Goal: Find specific page/section: Locate a particular part of the current website

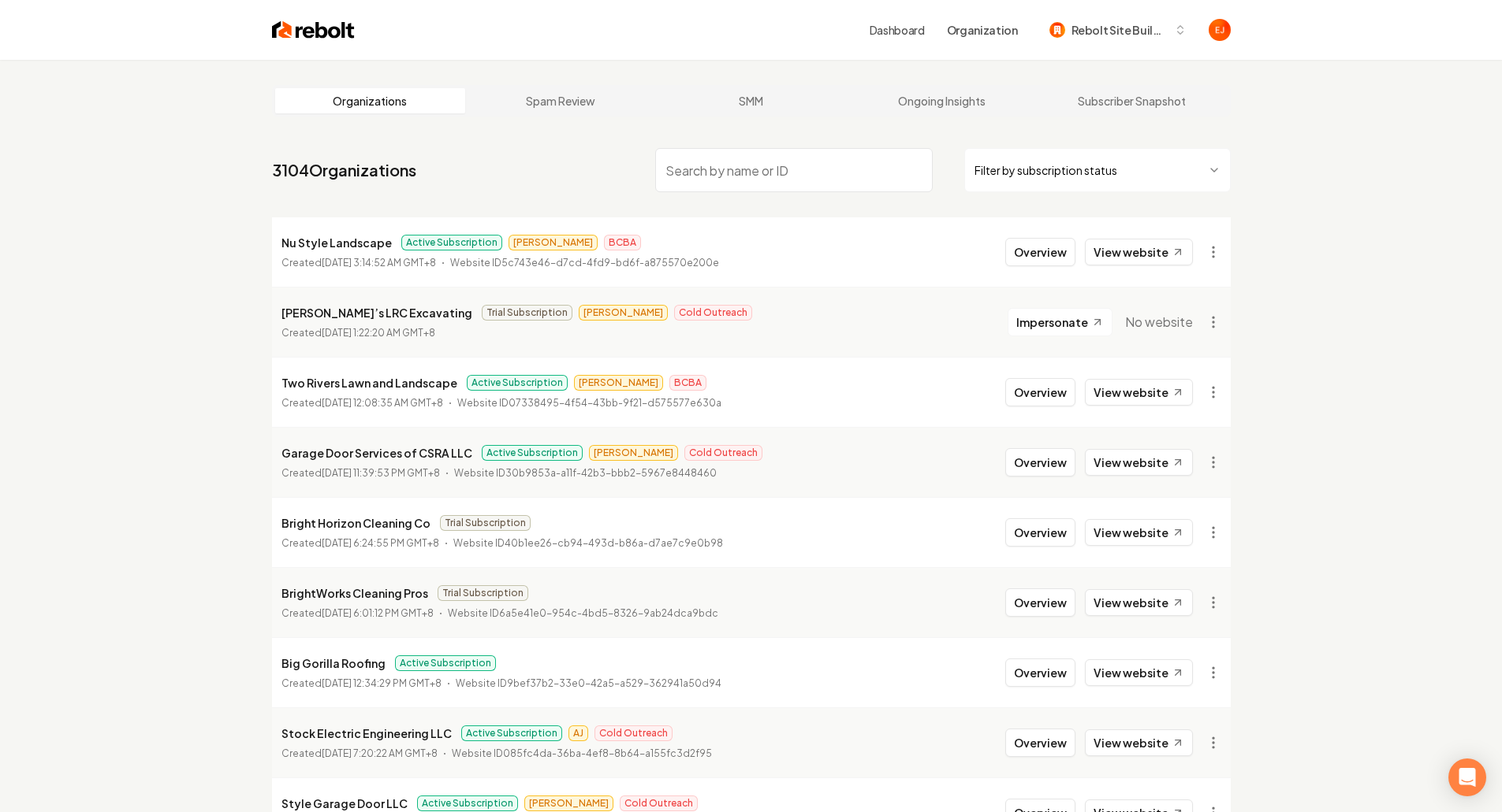
click at [767, 172] on input "search" at bounding box center [793, 170] width 278 height 44
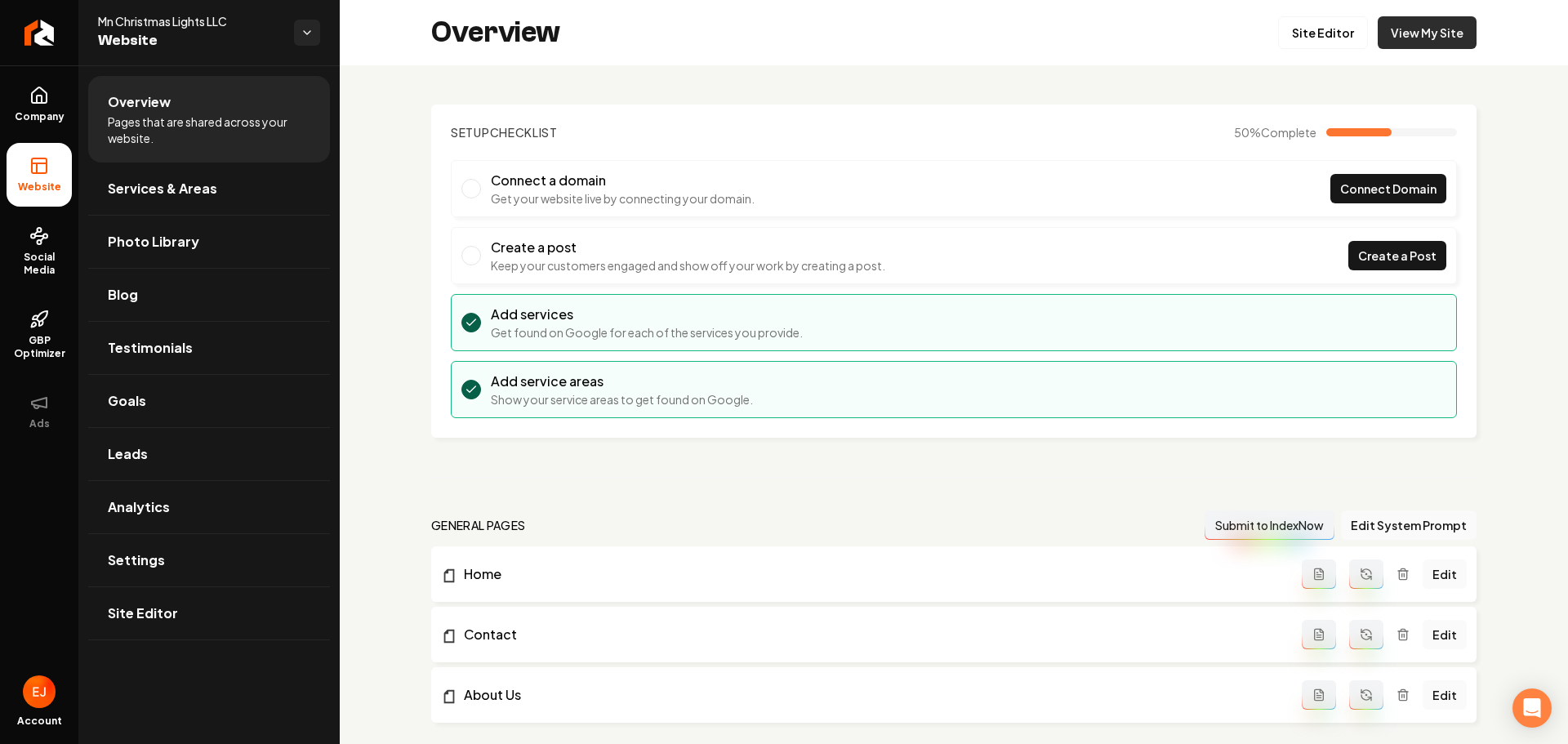
click at [1419, 39] on link "View My Site" at bounding box center [1427, 32] width 99 height 32
click at [160, 625] on link "Site Editor" at bounding box center [209, 613] width 242 height 52
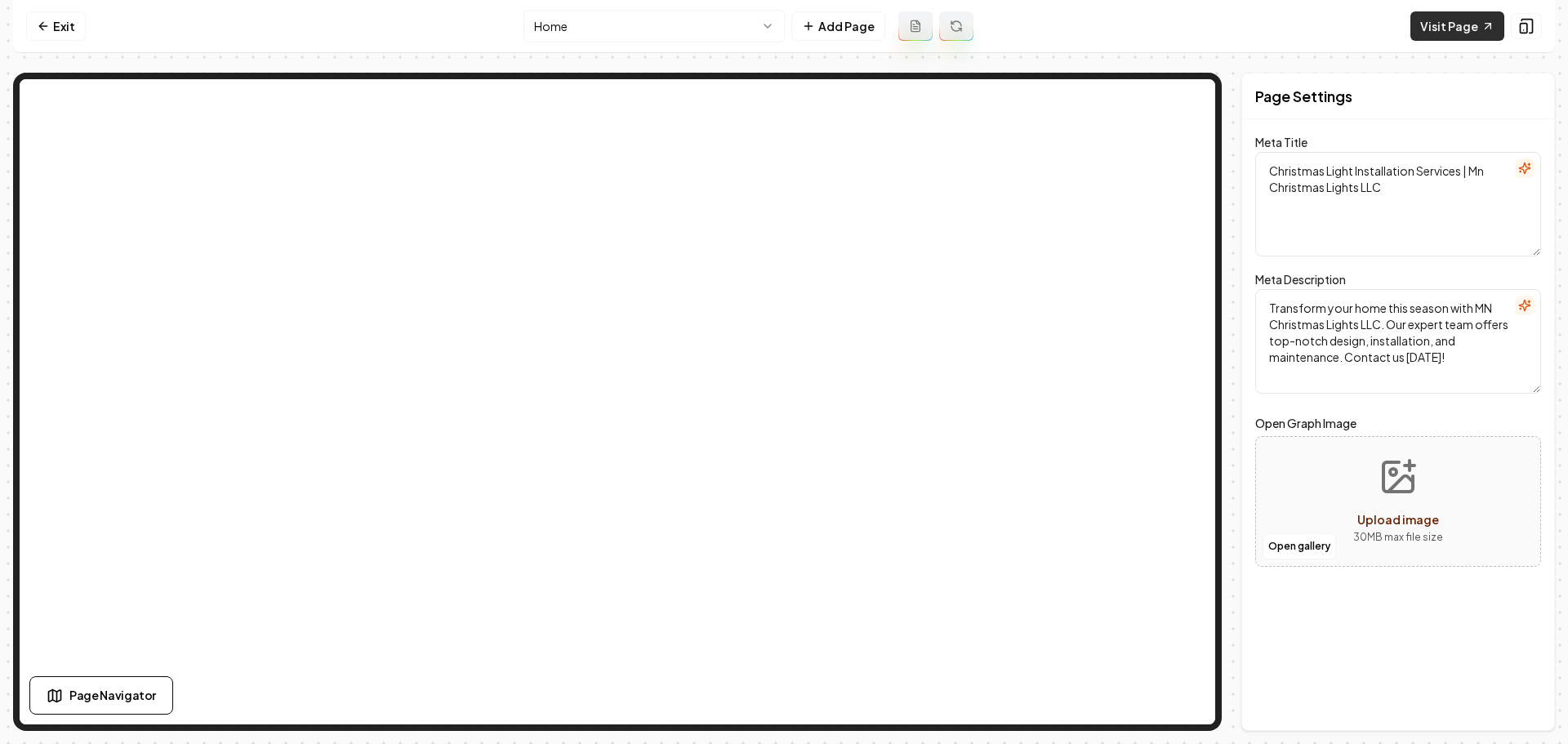
click at [1454, 30] on link "Visit Page" at bounding box center [1457, 26] width 94 height 30
click at [73, 30] on link "Exit" at bounding box center [56, 26] width 60 height 30
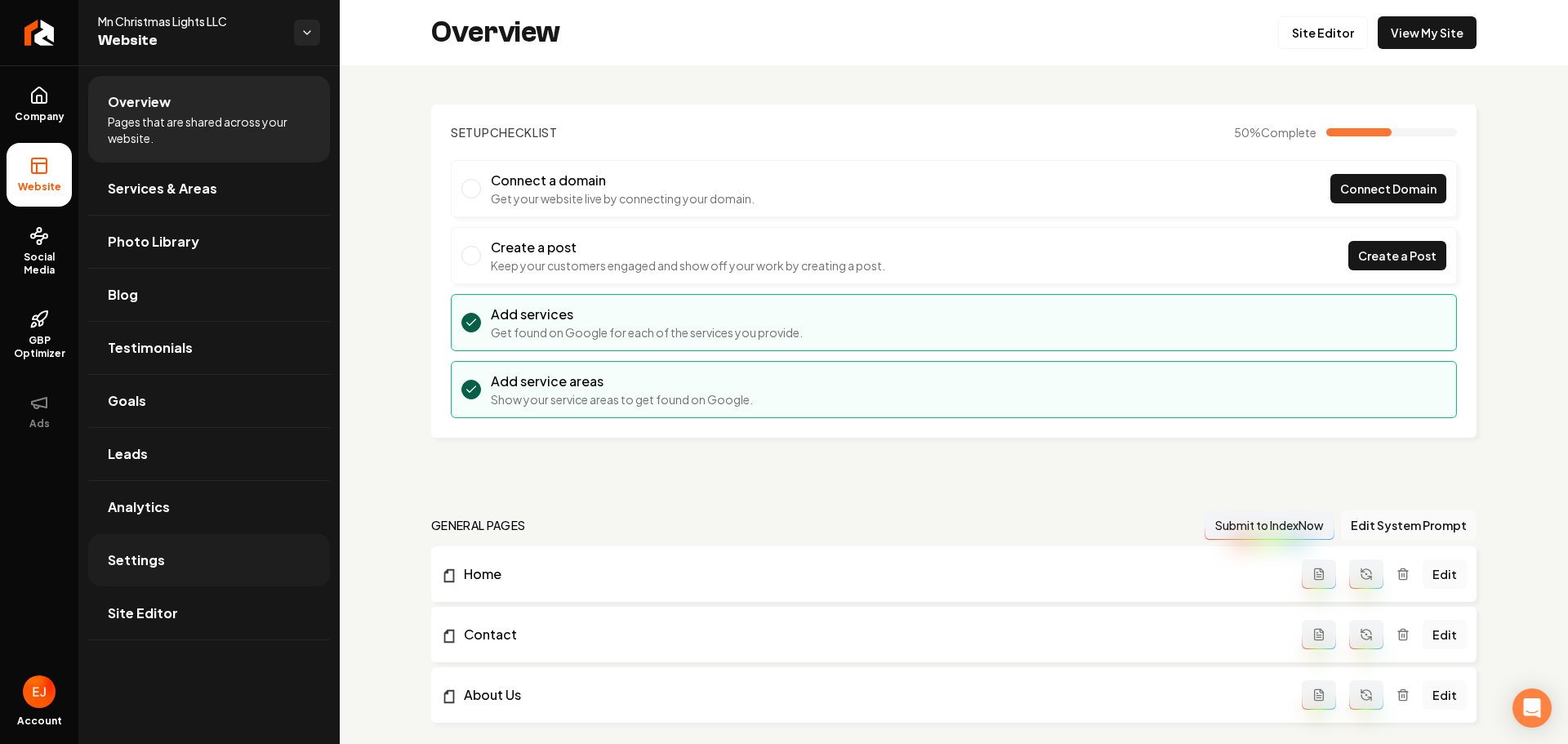
click at [165, 580] on link "Settings" at bounding box center [209, 560] width 242 height 52
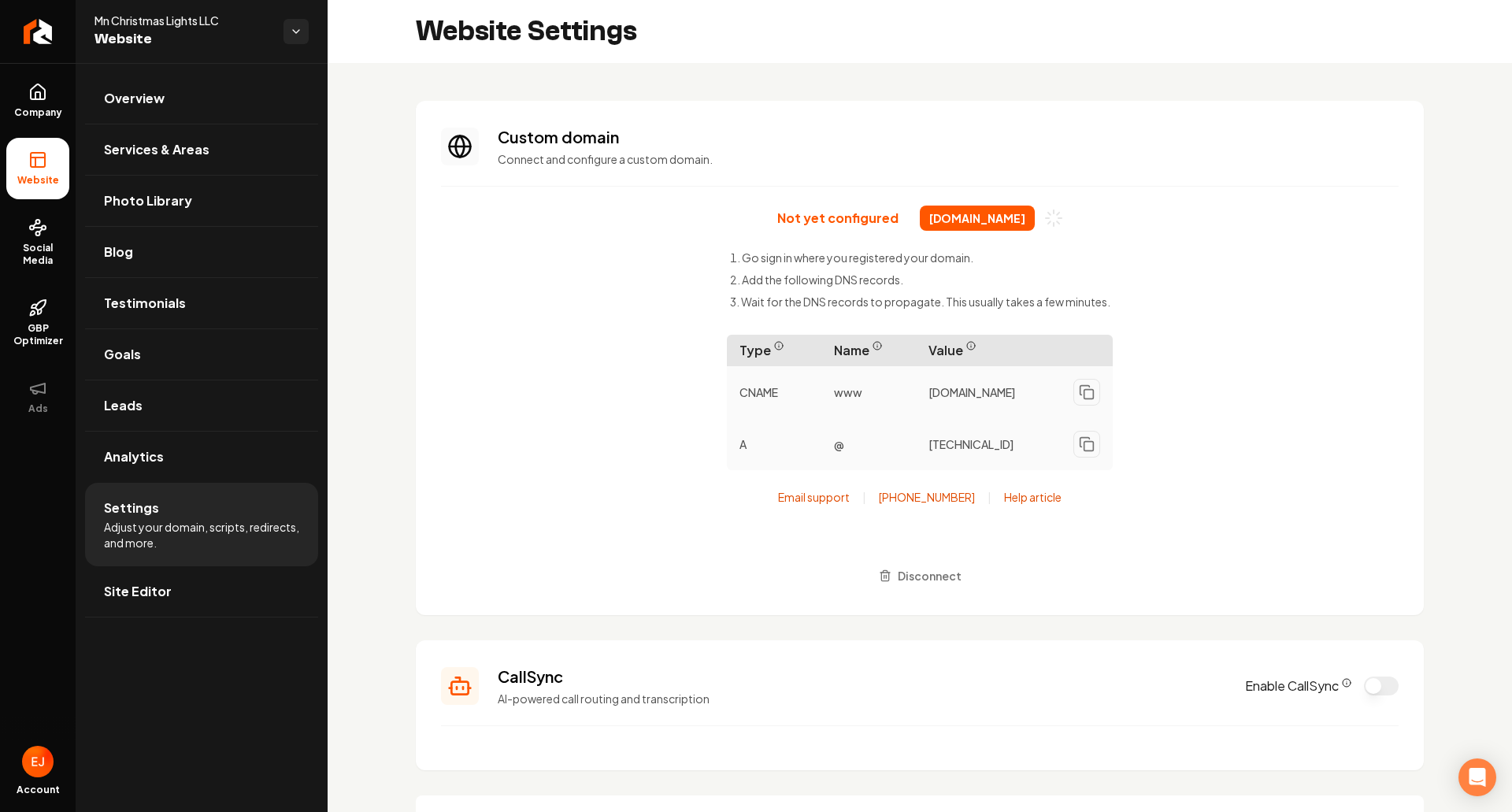
drag, startPoint x: 898, startPoint y: 218, endPoint x: 1035, endPoint y: 230, distance: 137.5
click at [1035, 223] on span "mnchristmaslightsllc.com" at bounding box center [977, 218] width 115 height 25
copy span "mnchristmaslightsllc.com"
click at [187, 601] on link "Site Editor" at bounding box center [202, 592] width 233 height 50
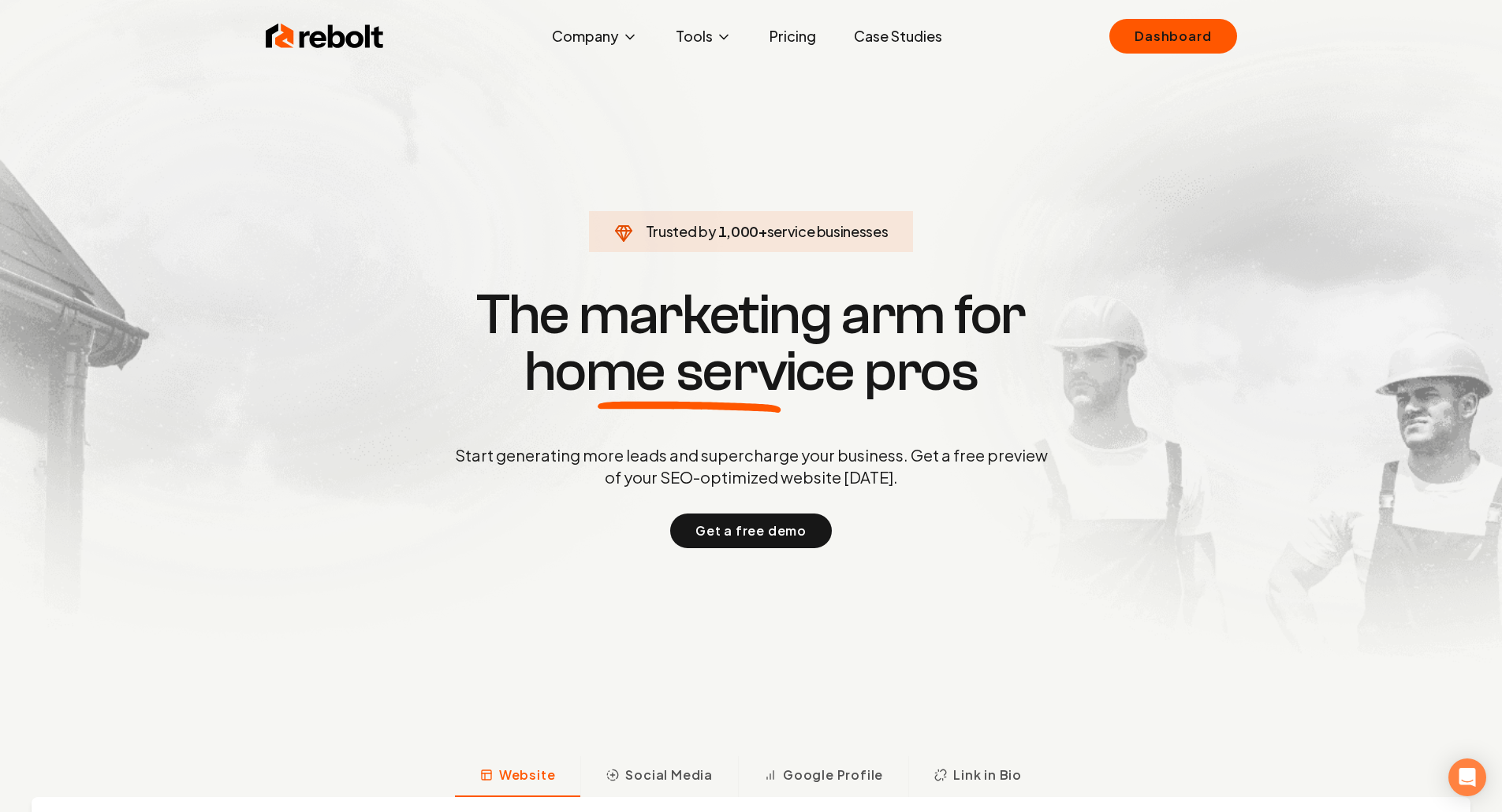
click at [1151, 54] on div "Rebolt Company About Blog Jobs Tools Google Review QR Code Generator Google Bus…" at bounding box center [751, 36] width 1009 height 47
click at [1194, 43] on link "Dashboard" at bounding box center [1173, 37] width 127 height 35
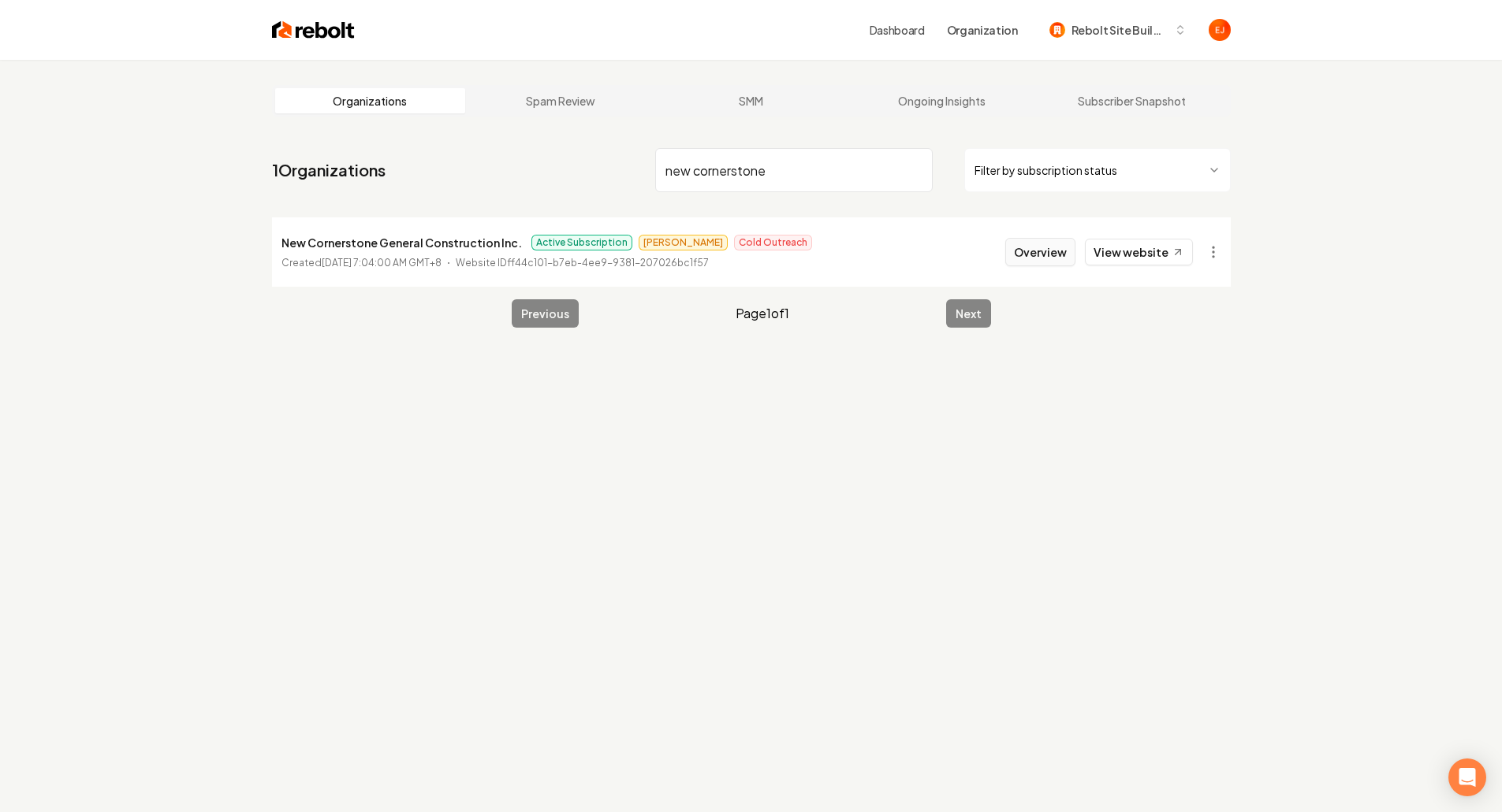
type input "new cornerstone"
click at [1047, 248] on button "Overview" at bounding box center [1040, 252] width 71 height 29
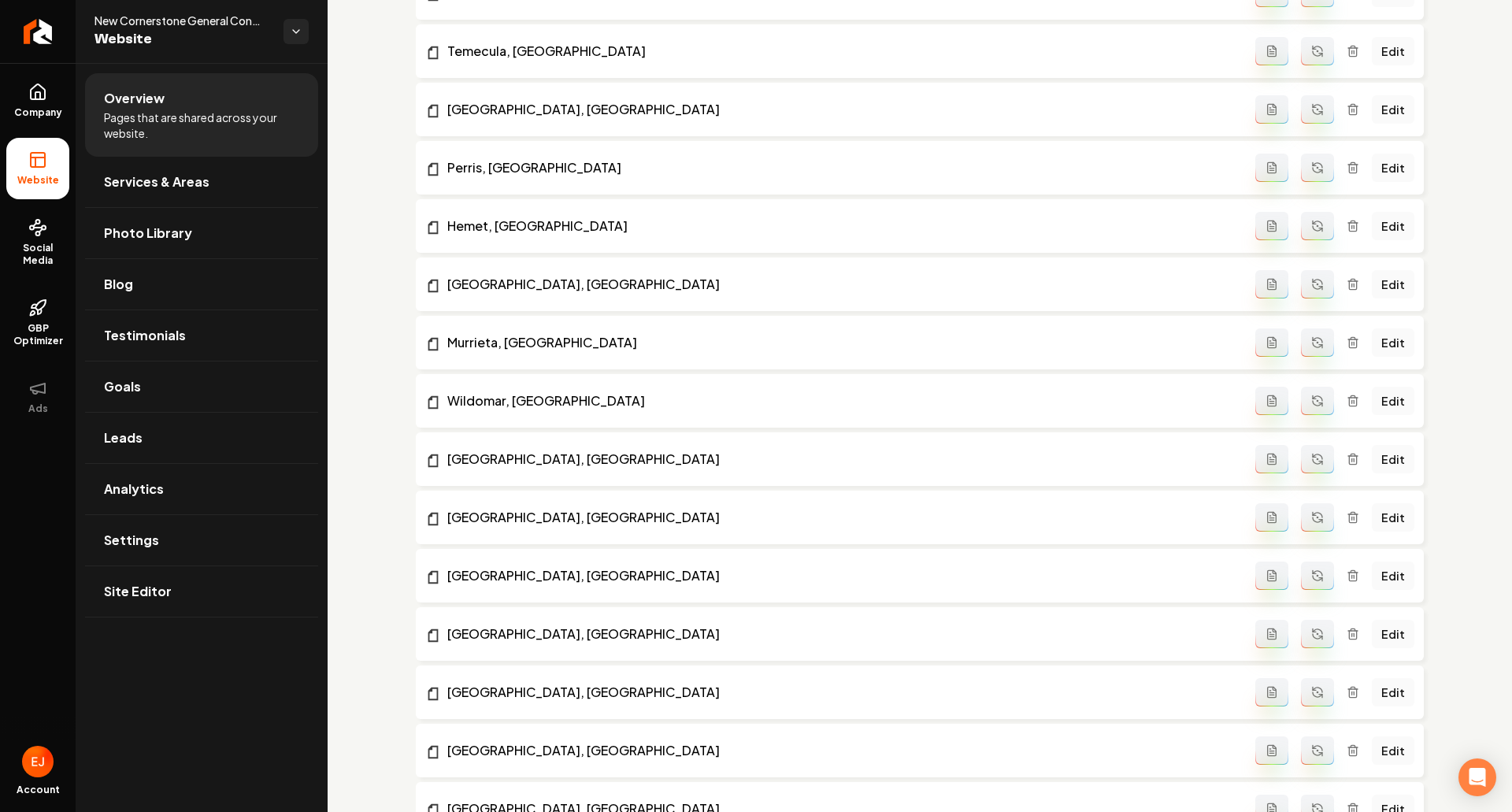
scroll to position [2049, 0]
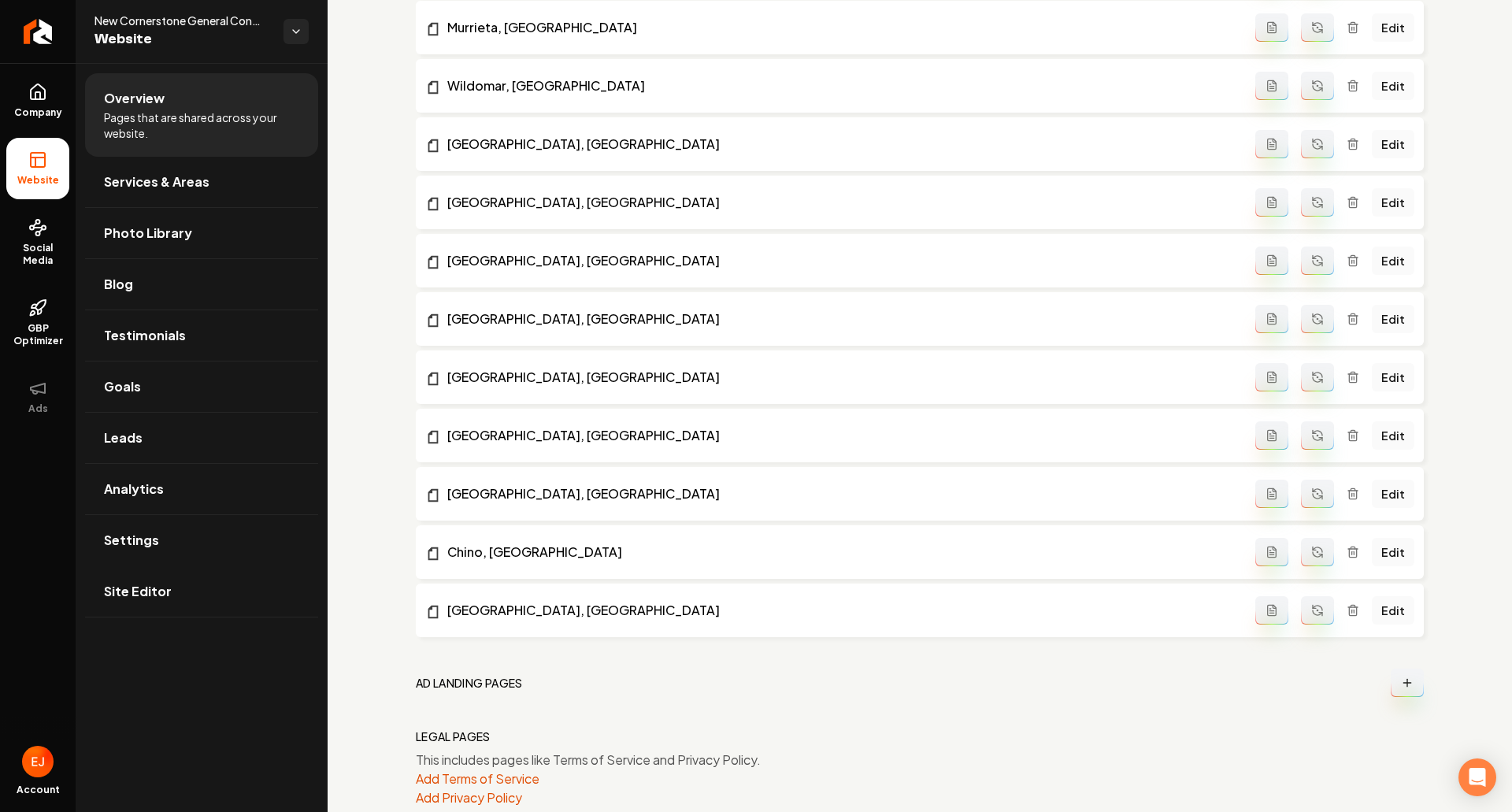
click at [171, 604] on link "Site Editor" at bounding box center [202, 592] width 233 height 50
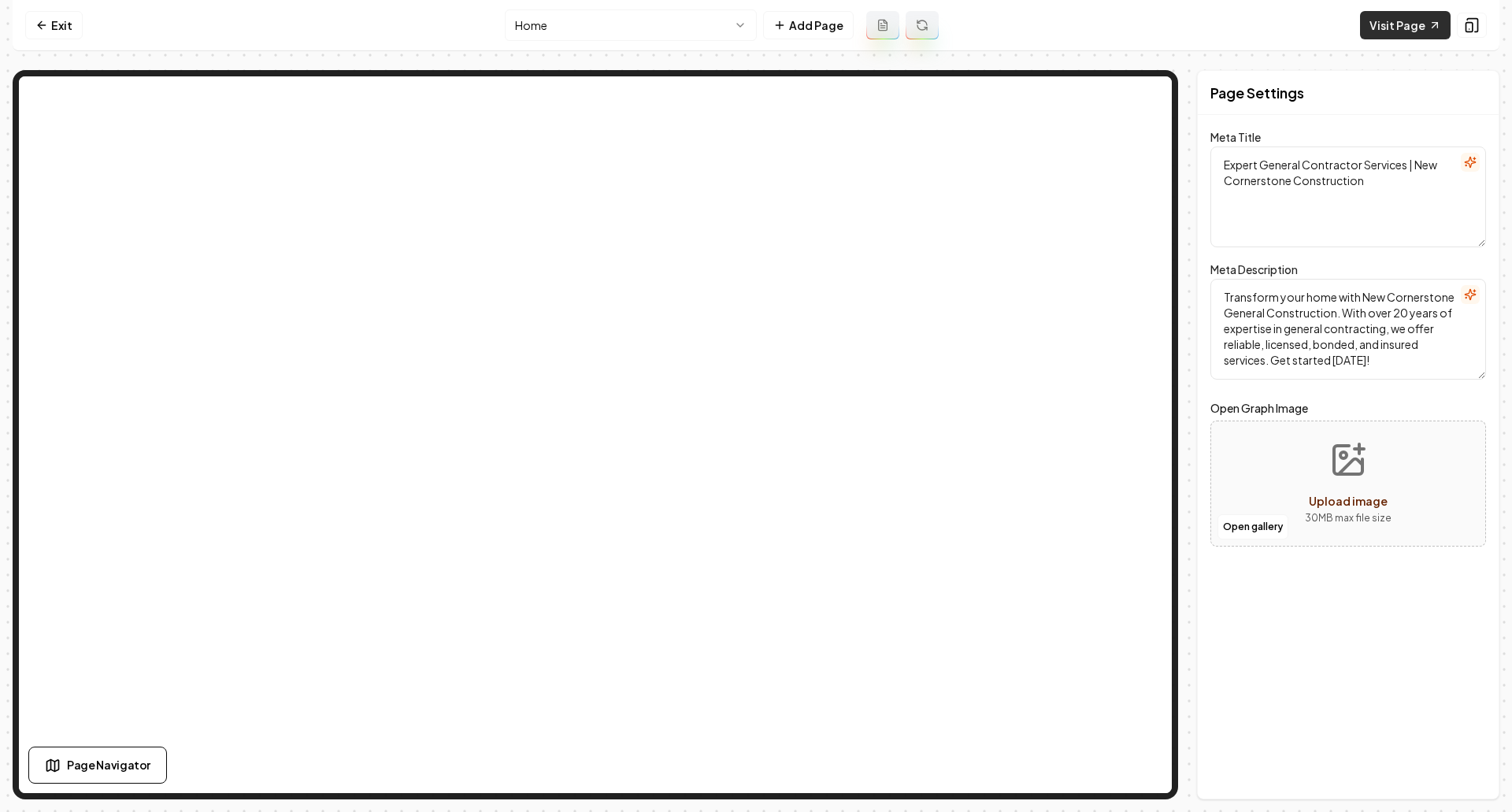
click at [1391, 29] on link "Visit Page" at bounding box center [1405, 25] width 90 height 29
